Goal: Use online tool/utility

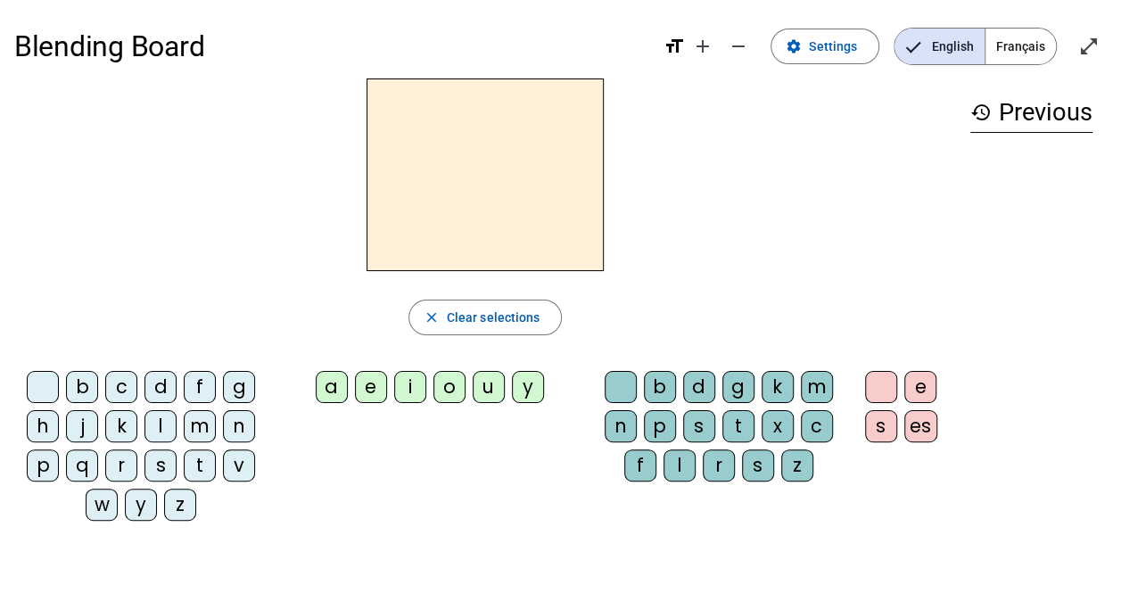
click at [202, 417] on div "m" at bounding box center [200, 426] width 32 height 32
click at [329, 387] on div "a" at bounding box center [332, 387] width 32 height 32
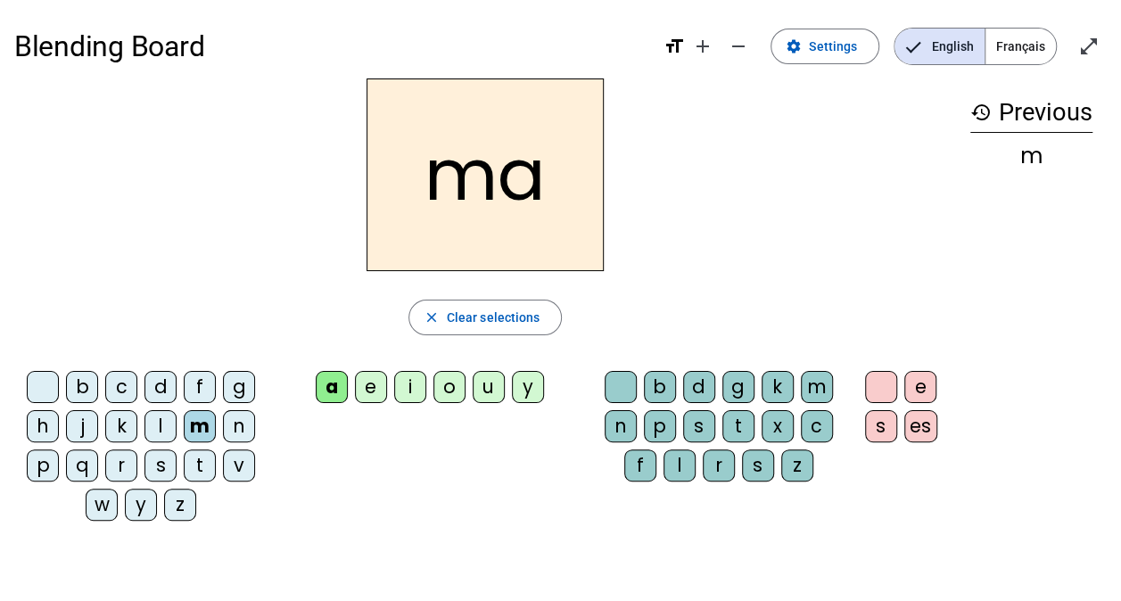
click at [205, 474] on div "t" at bounding box center [200, 466] width 32 height 32
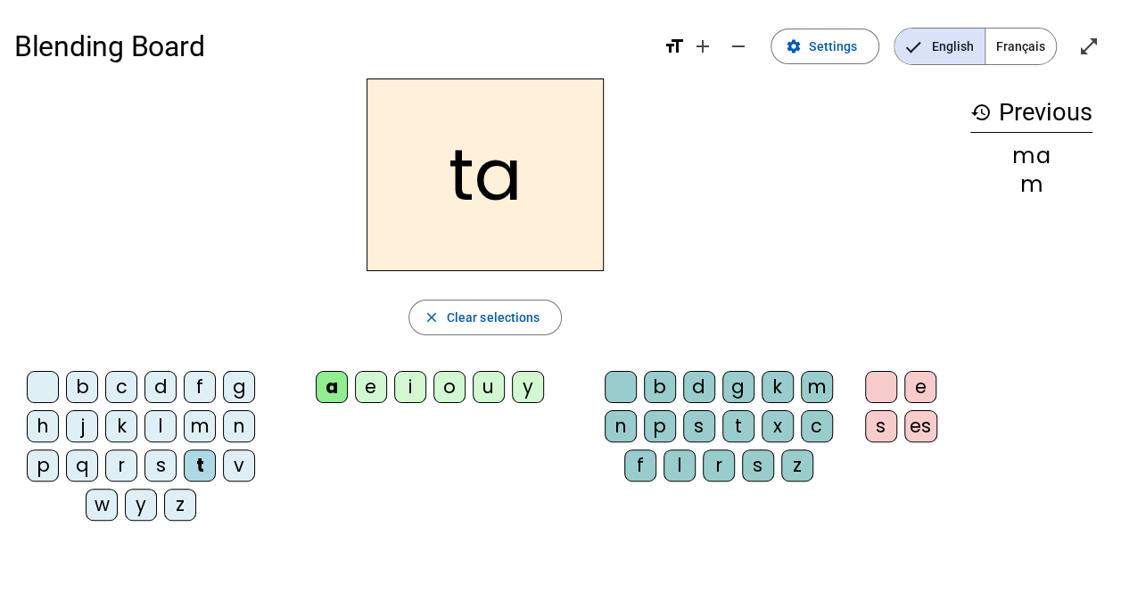
click at [165, 428] on div "l" at bounding box center [160, 426] width 32 height 32
click at [694, 422] on div "s" at bounding box center [699, 426] width 32 height 32
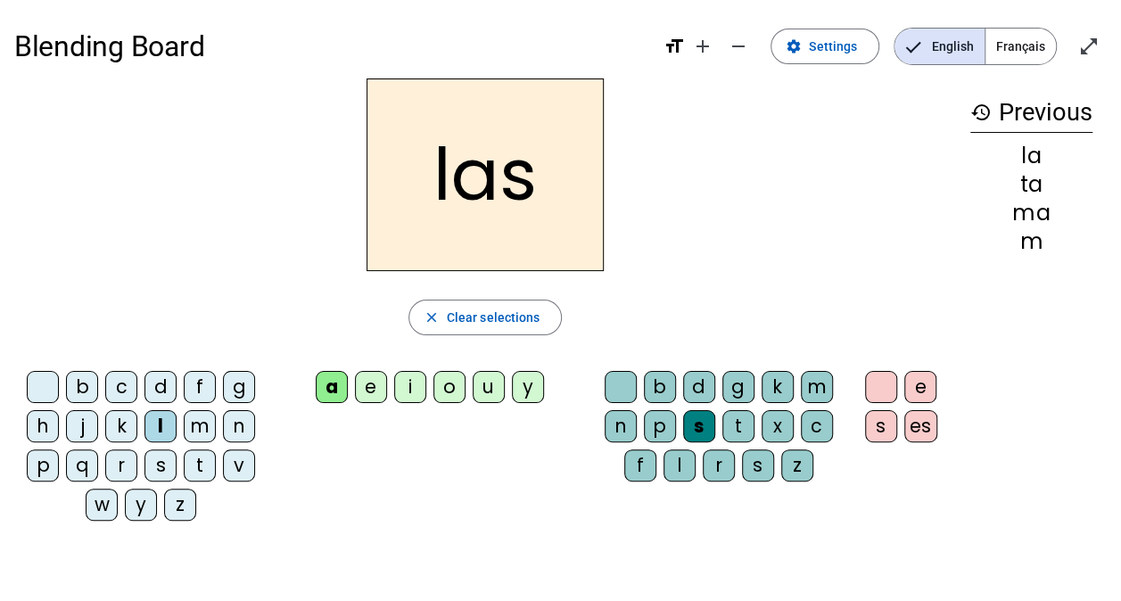
click at [52, 460] on div "p" at bounding box center [43, 466] width 32 height 32
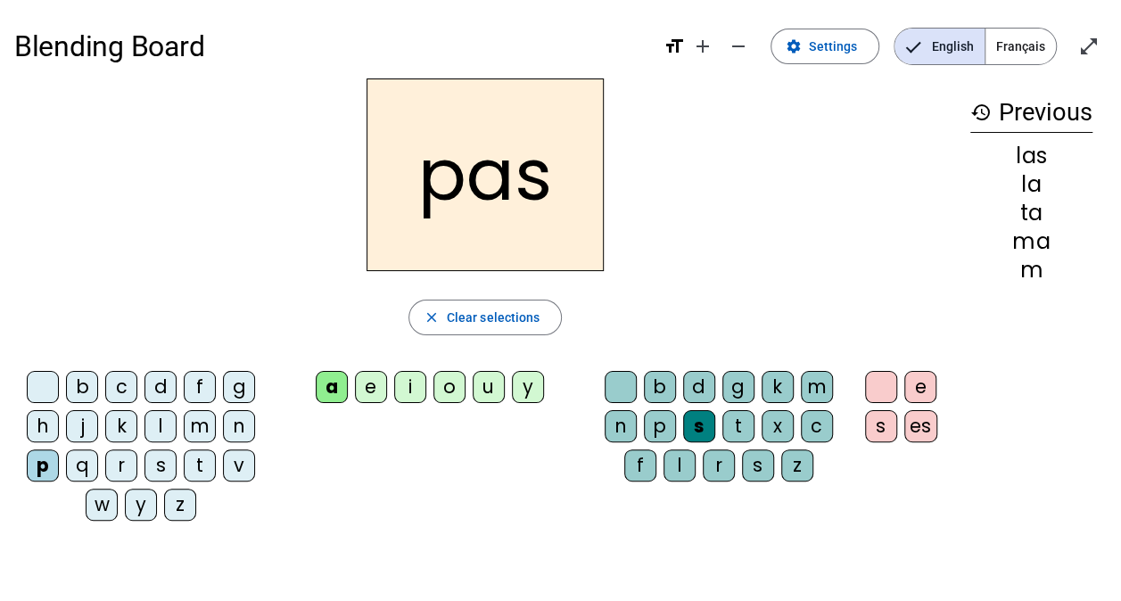
click at [194, 470] on div "t" at bounding box center [200, 466] width 32 height 32
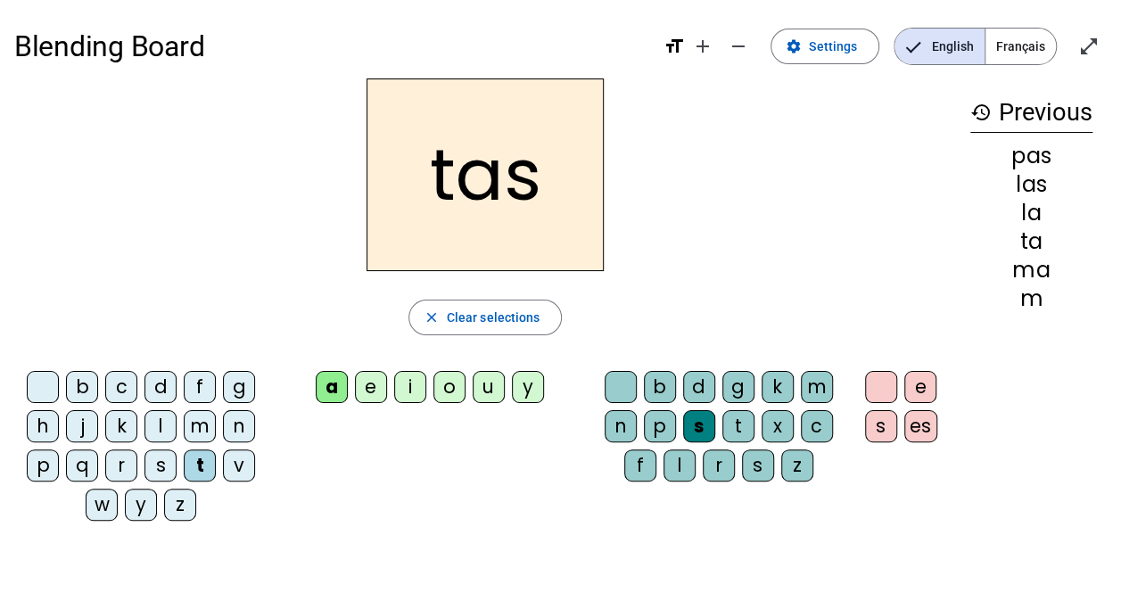
click at [625, 384] on div at bounding box center [621, 387] width 32 height 32
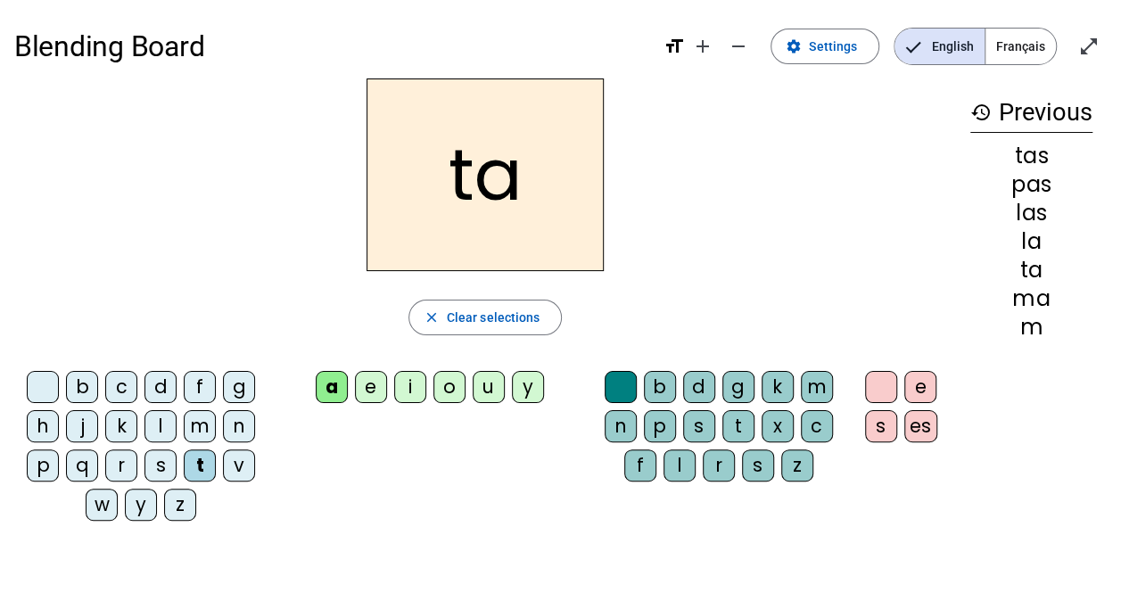
click at [162, 456] on div "s" at bounding box center [160, 466] width 32 height 32
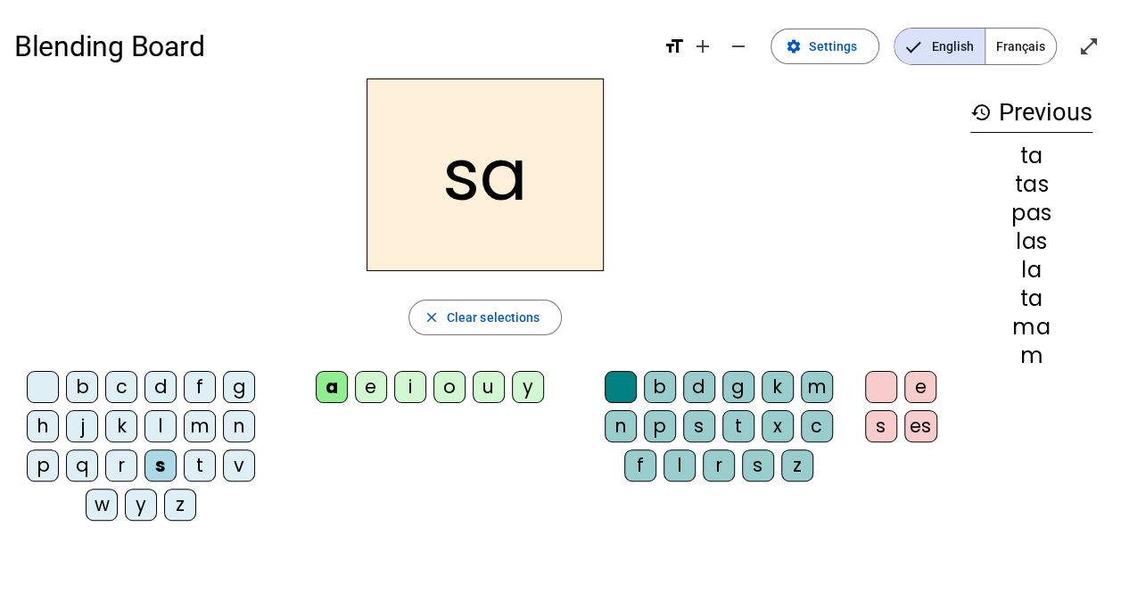
click at [676, 471] on div "l" at bounding box center [680, 466] width 32 height 32
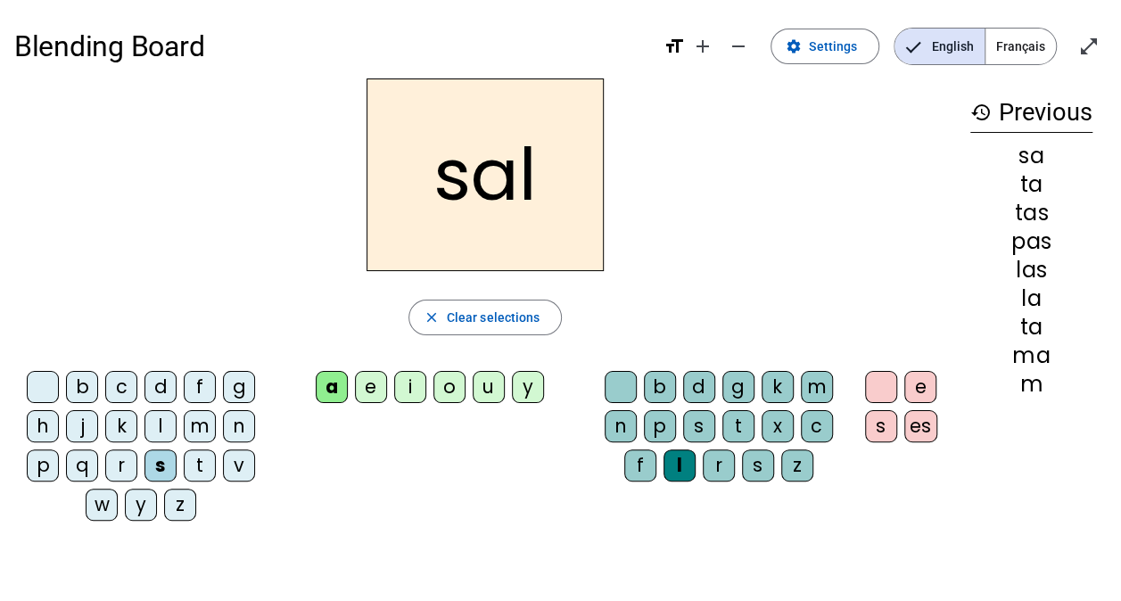
click at [196, 423] on div "m" at bounding box center [200, 426] width 32 height 32
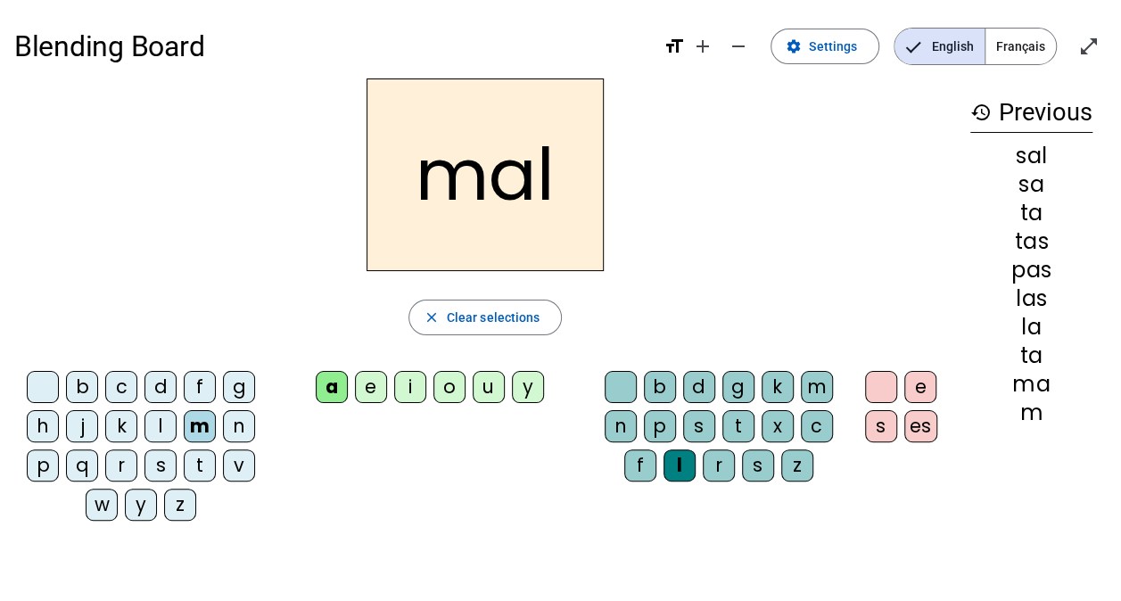
click at [89, 382] on div "b" at bounding box center [82, 387] width 32 height 32
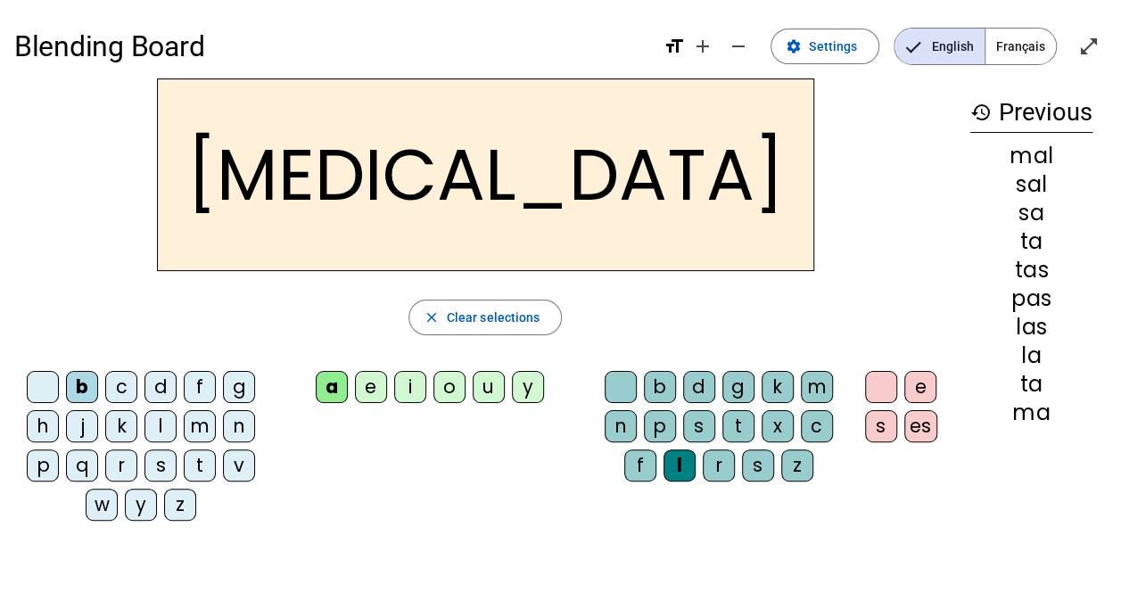
click at [694, 432] on div "s" at bounding box center [699, 426] width 32 height 32
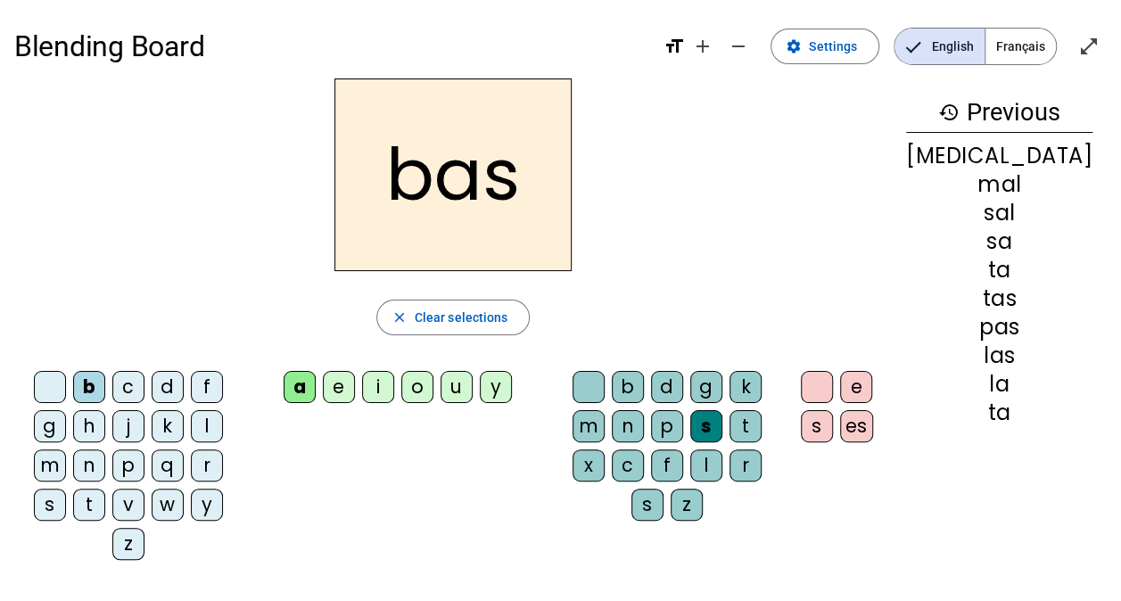
click at [191, 425] on div "l" at bounding box center [207, 426] width 32 height 32
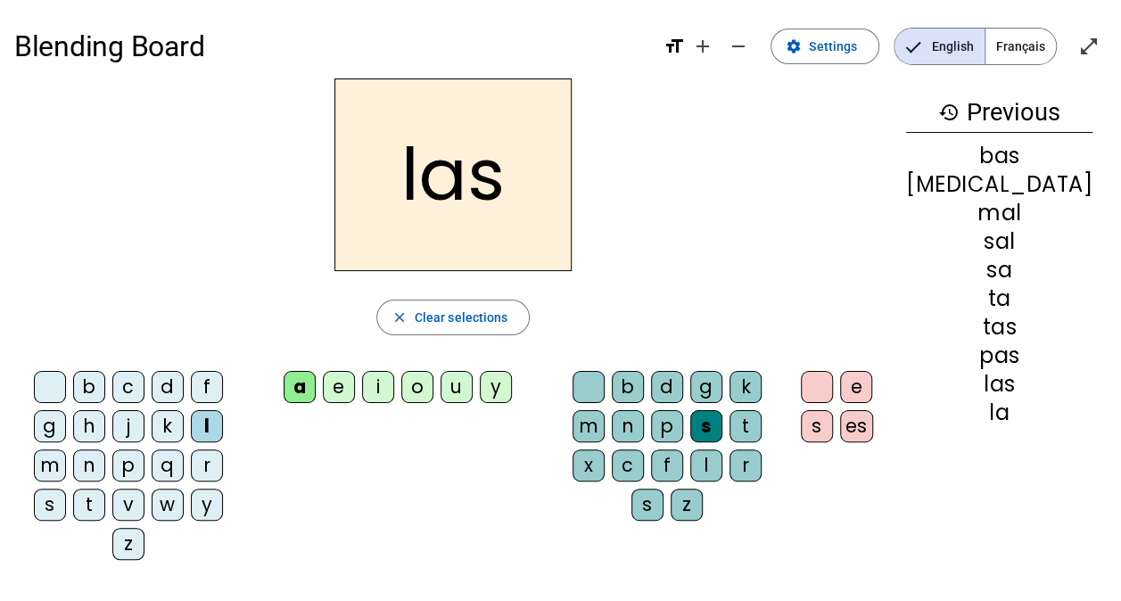
click at [78, 384] on div "b" at bounding box center [89, 387] width 32 height 32
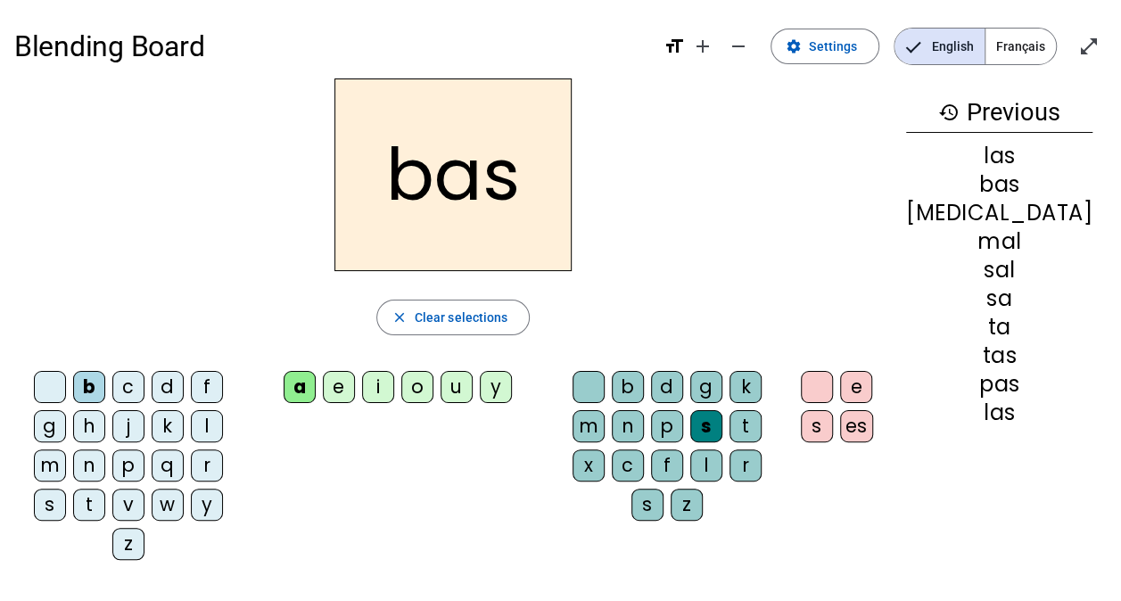
click at [690, 464] on div "l" at bounding box center [706, 466] width 32 height 32
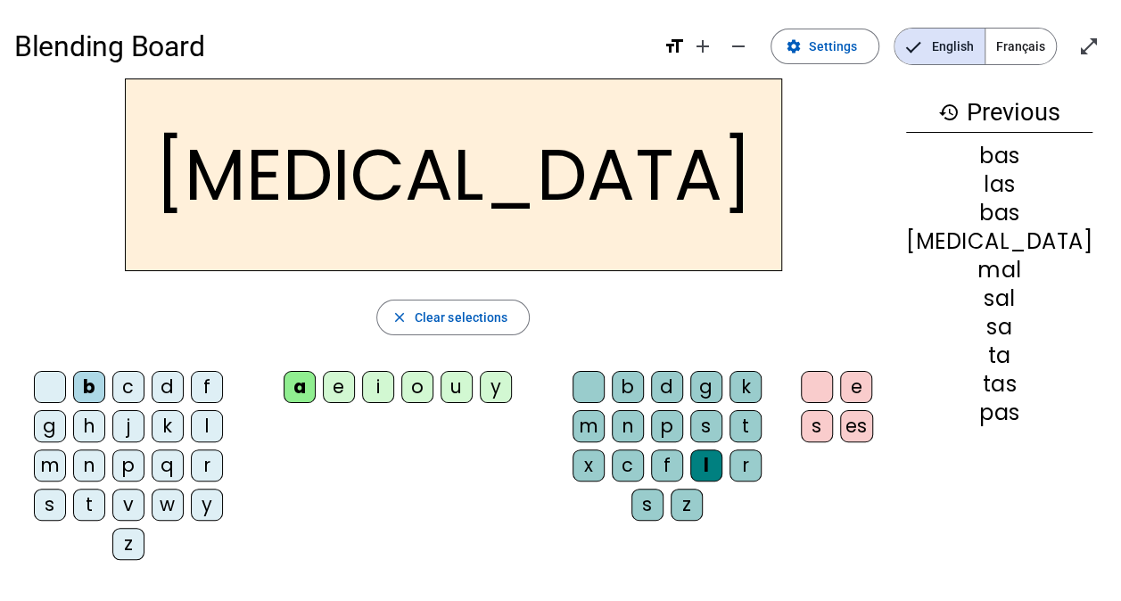
click at [703, 431] on div "s" at bounding box center [706, 426] width 32 height 32
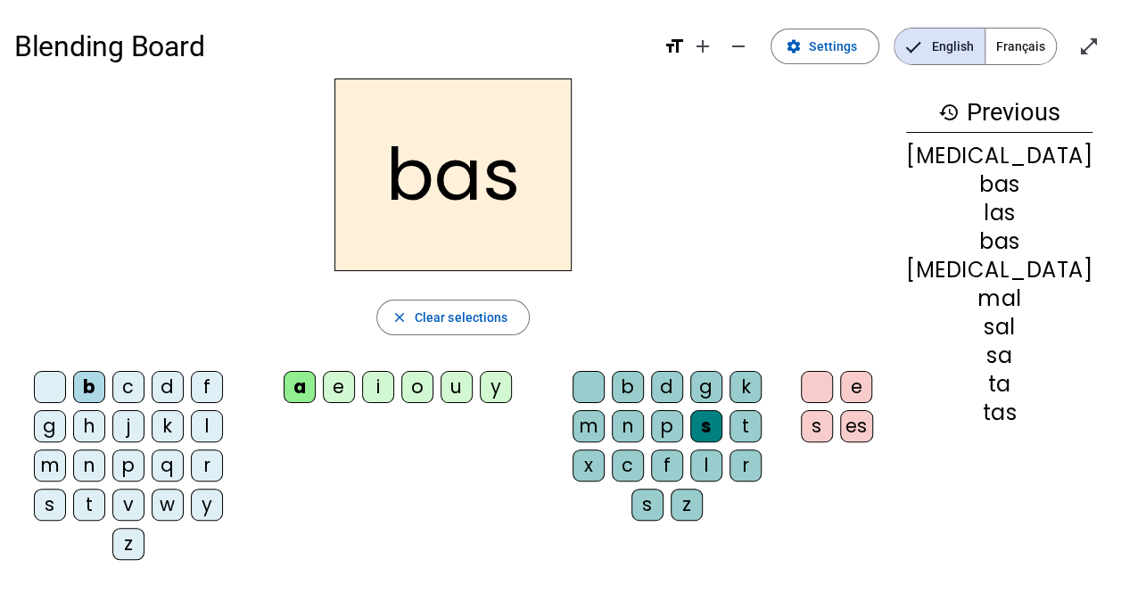
click at [112, 459] on div "p" at bounding box center [128, 466] width 32 height 32
